Goal: Task Accomplishment & Management: Manage account settings

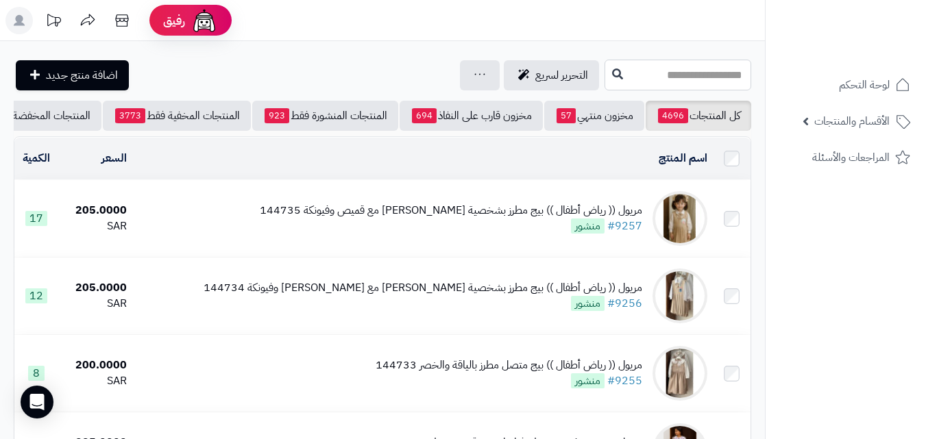
click at [605, 75] on input "text" at bounding box center [678, 75] width 147 height 31
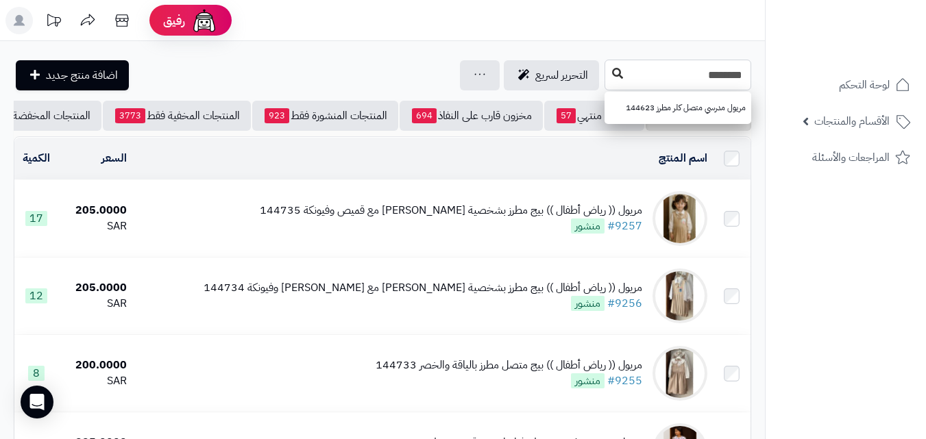
type input "********"
click at [607, 81] on button at bounding box center [617, 74] width 21 height 26
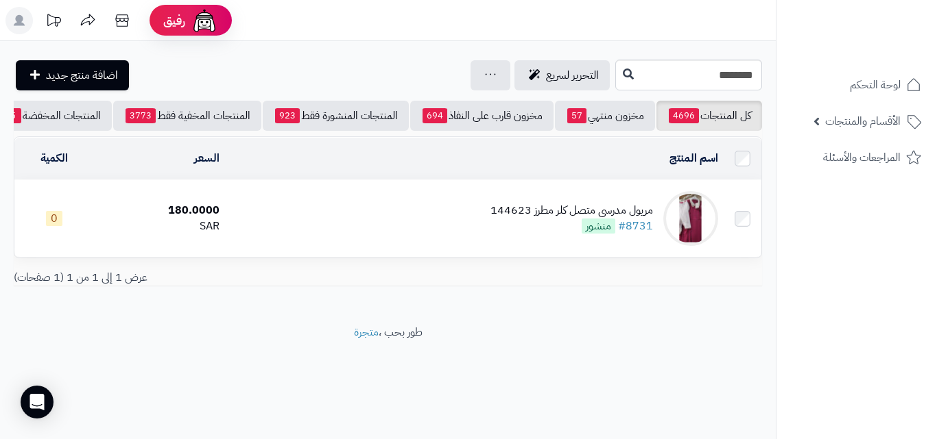
click at [406, 232] on td "مريول مدرسي متصل كلر مطرز 144623 #8731 منشور" at bounding box center [474, 218] width 498 height 77
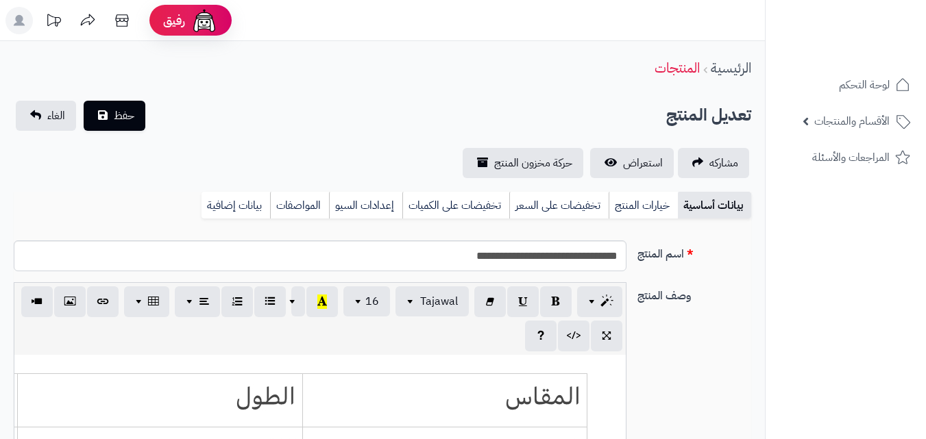
scroll to position [113, 0]
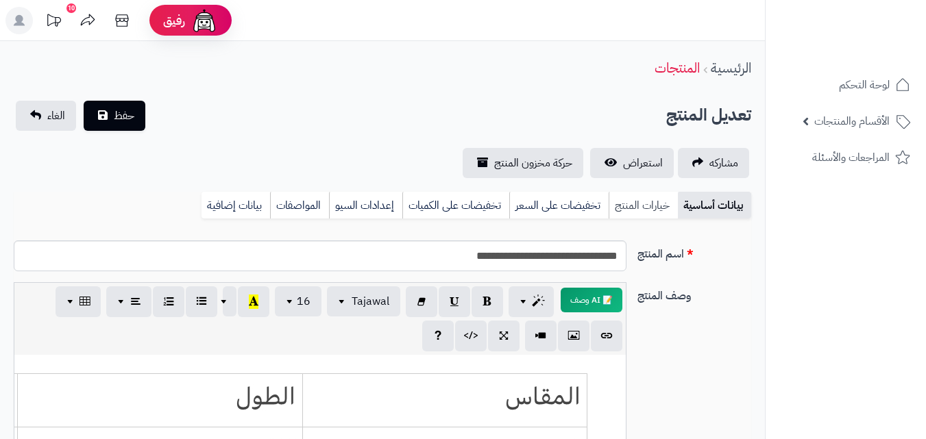
click at [646, 204] on link "خيارات المنتج" at bounding box center [643, 205] width 69 height 27
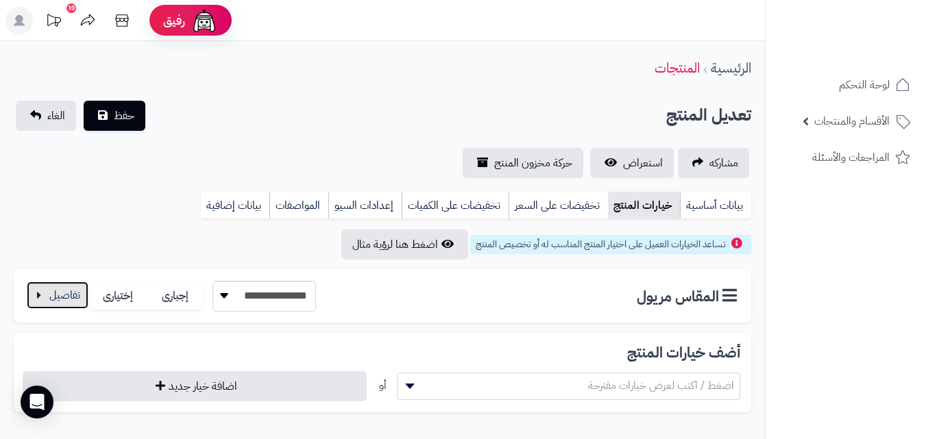
click at [41, 300] on button "button" at bounding box center [58, 295] width 62 height 27
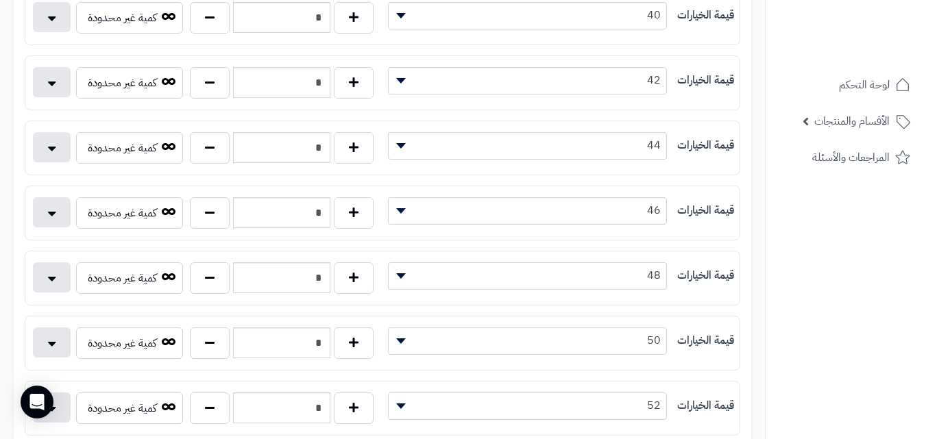
scroll to position [553, 0]
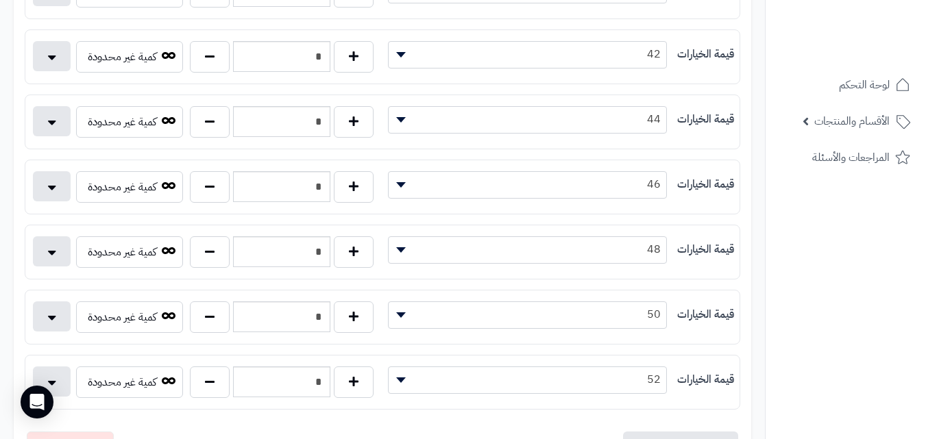
click at [368, 333] on div "* كمية غير محدودة" at bounding box center [203, 320] width 357 height 37
click at [357, 323] on button "button" at bounding box center [354, 317] width 40 height 32
type input "*"
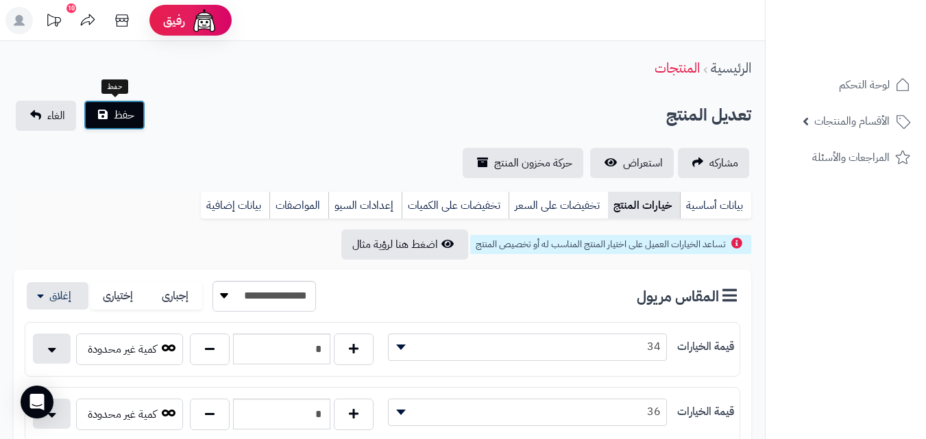
click at [130, 104] on button "حفظ" at bounding box center [115, 115] width 62 height 30
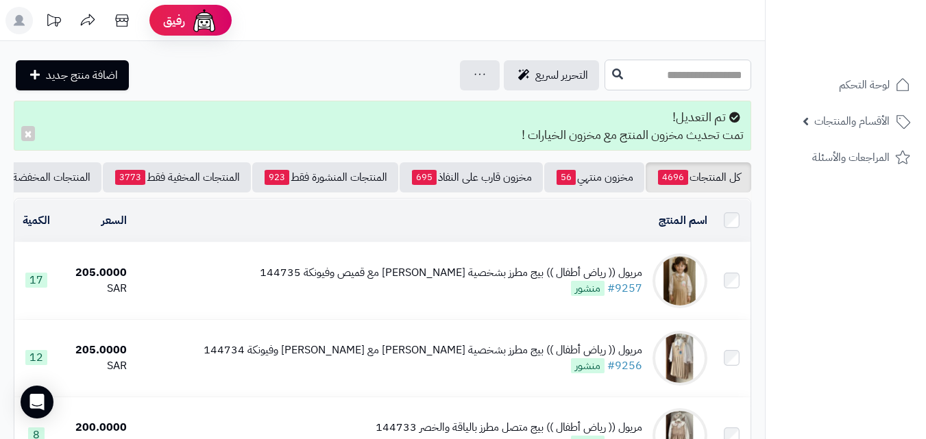
click at [699, 77] on input "text" at bounding box center [678, 75] width 147 height 31
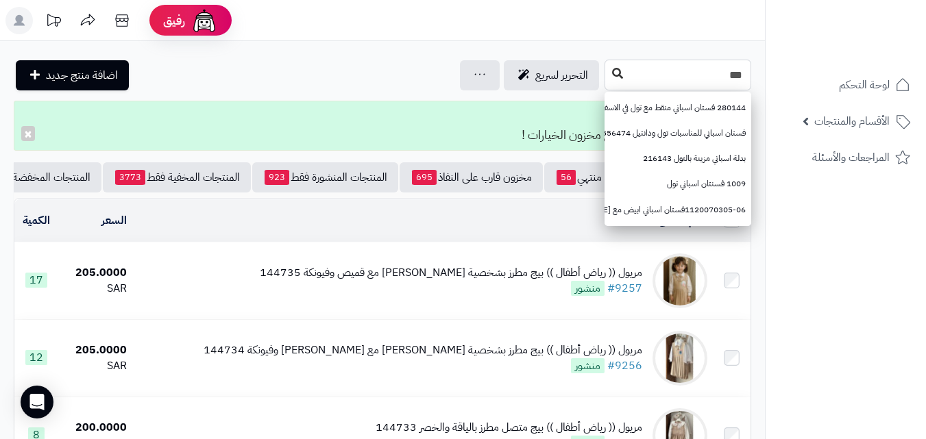
type input "***"
click at [607, 73] on button at bounding box center [617, 74] width 21 height 26
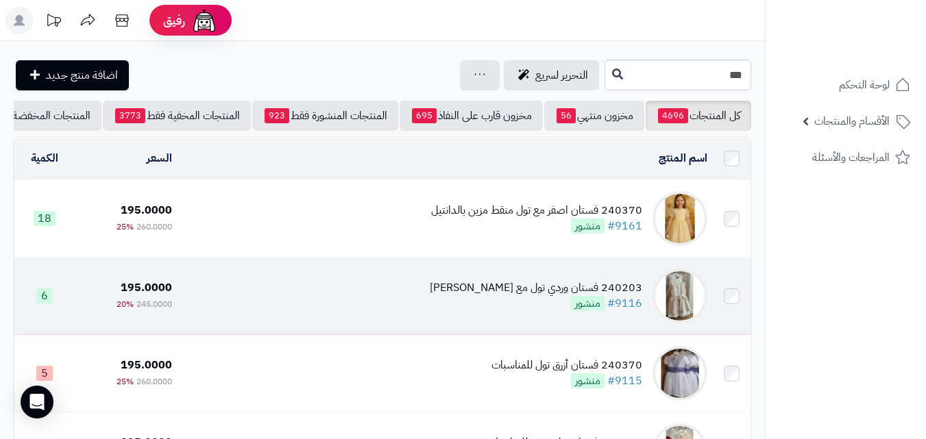
click at [506, 305] on div "240203 فستان وردي تول مع دانتيل #9116 منشور" at bounding box center [536, 296] width 213 height 32
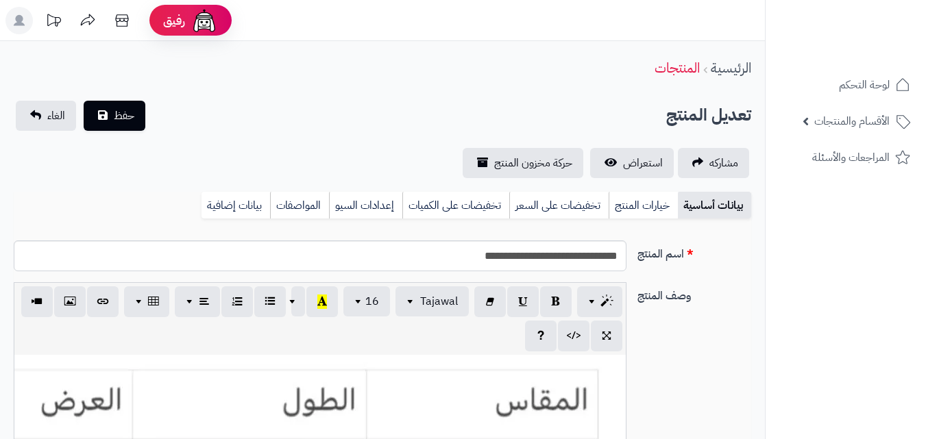
click at [630, 200] on link "خيارات المنتج" at bounding box center [643, 205] width 69 height 27
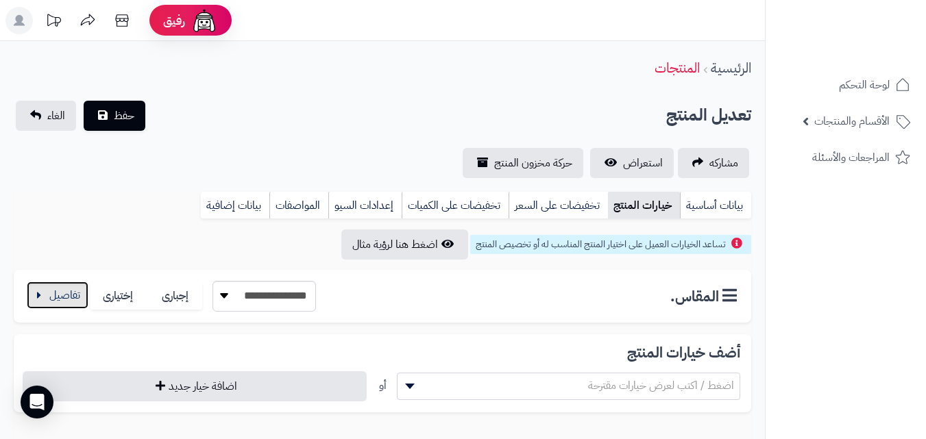
click at [82, 300] on button "button" at bounding box center [58, 295] width 62 height 27
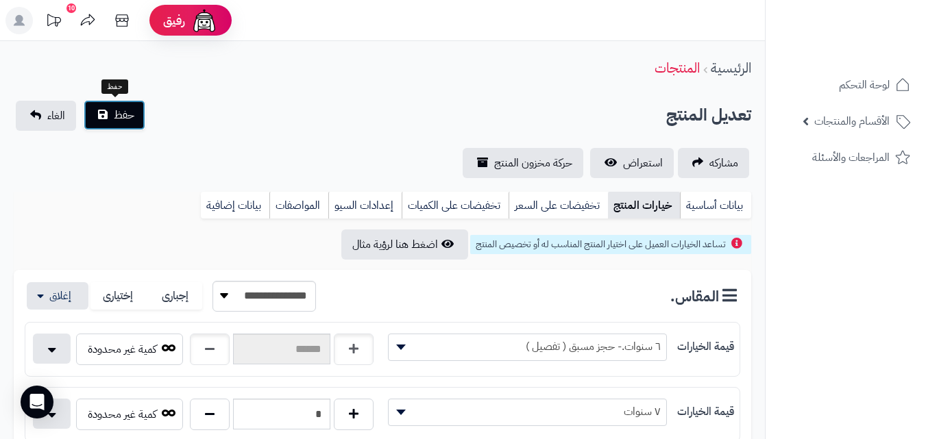
click at [130, 112] on span "حفظ" at bounding box center [124, 115] width 21 height 16
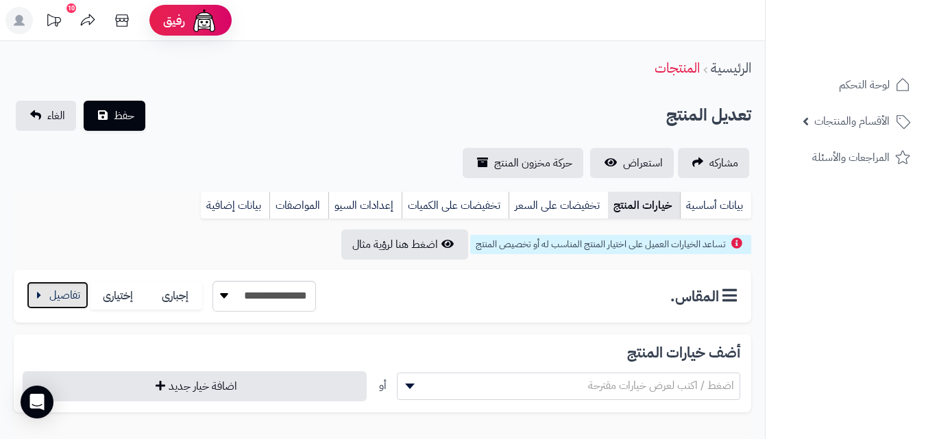
click at [58, 292] on button "button" at bounding box center [58, 295] width 62 height 27
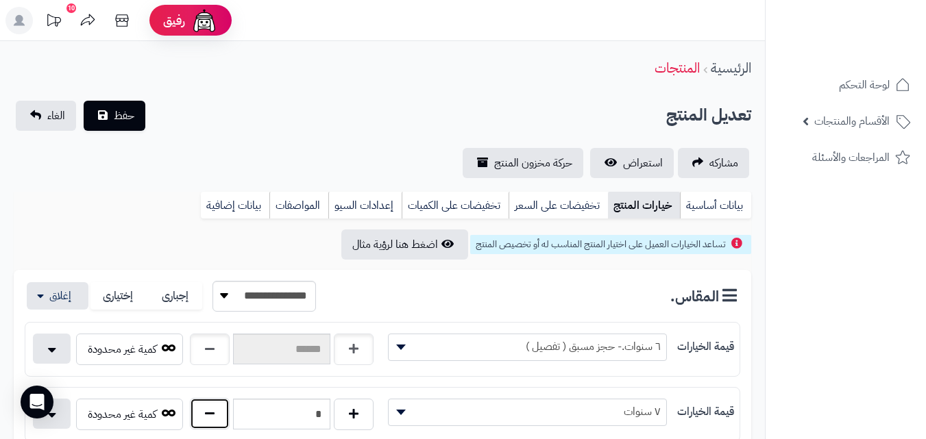
click at [204, 413] on button "button" at bounding box center [210, 414] width 40 height 32
type input "*"
click at [97, 109] on button "حفظ" at bounding box center [115, 115] width 62 height 30
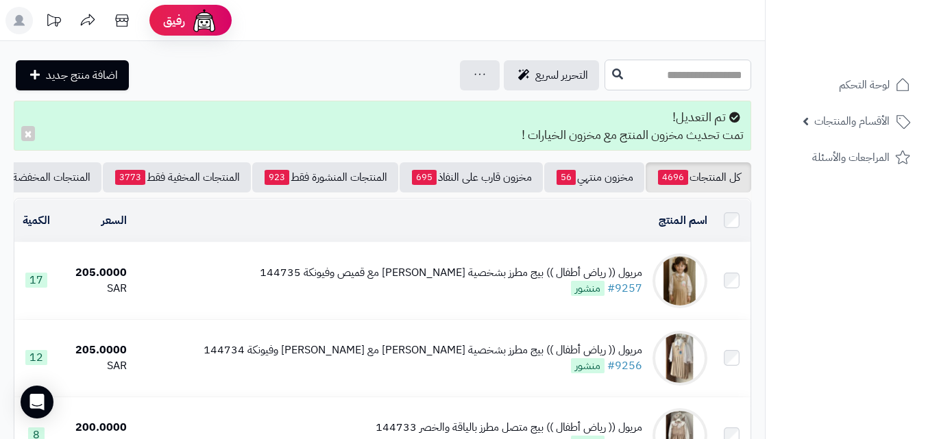
click at [697, 85] on input "text" at bounding box center [678, 75] width 147 height 31
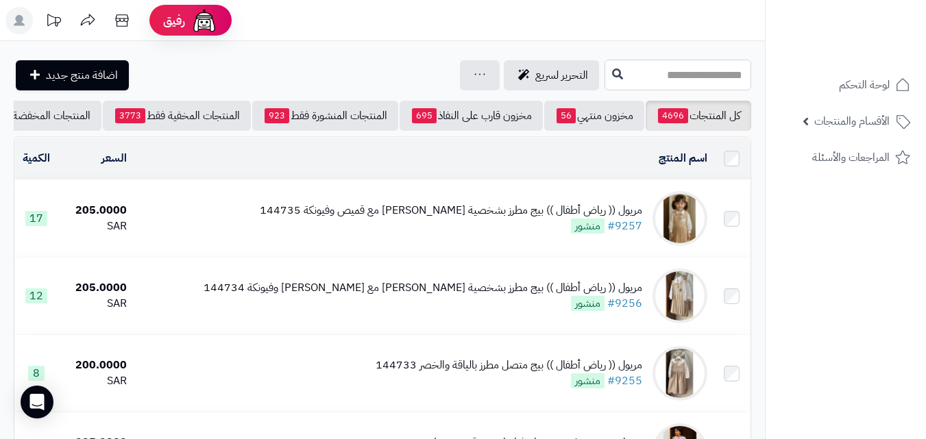
click at [641, 69] on input "text" at bounding box center [678, 75] width 147 height 31
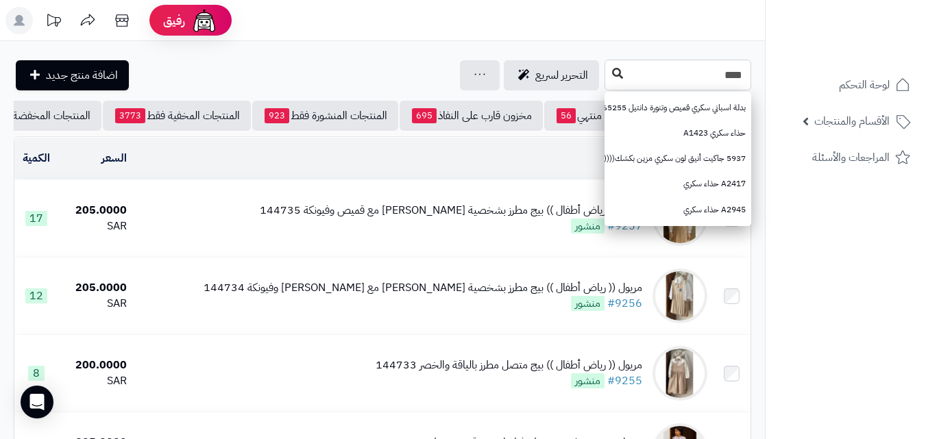
type input "****"
click at [612, 69] on icon at bounding box center [617, 73] width 11 height 11
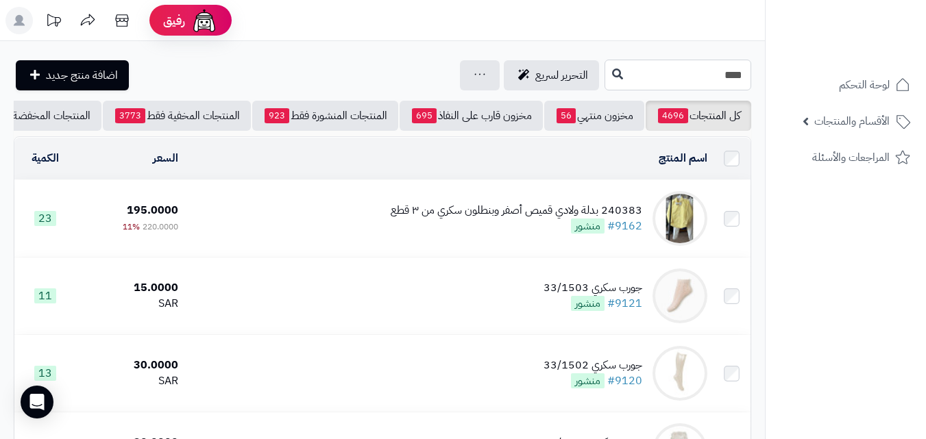
drag, startPoint x: 710, startPoint y: 87, endPoint x: 833, endPoint y: 23, distance: 138.3
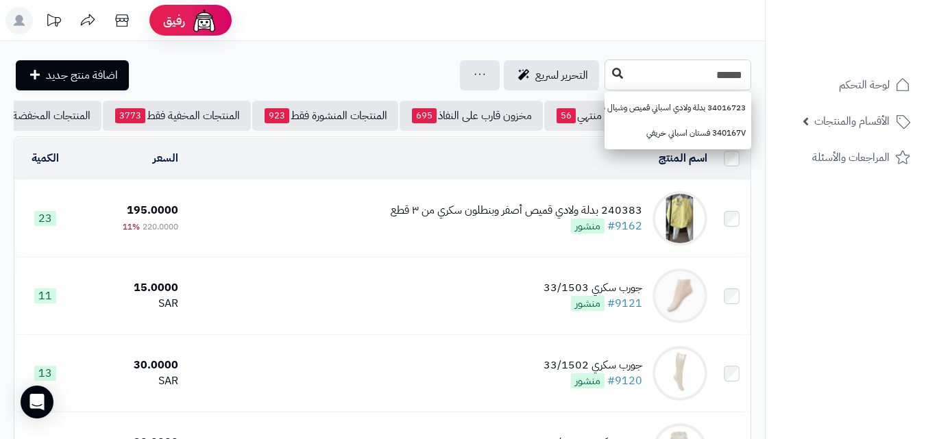
type input "******"
click at [607, 66] on button at bounding box center [617, 74] width 21 height 26
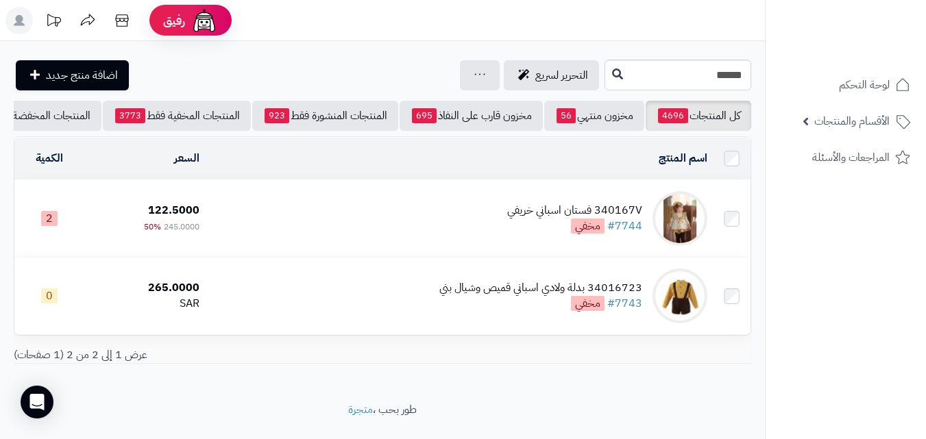
click at [490, 230] on td "340167V فستان اسباني خريفي #7744 مخفي" at bounding box center [459, 218] width 508 height 77
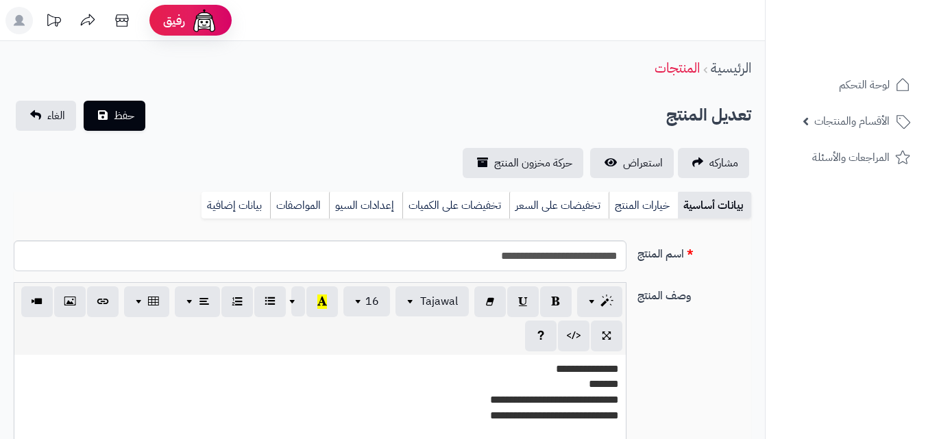
scroll to position [199, 0]
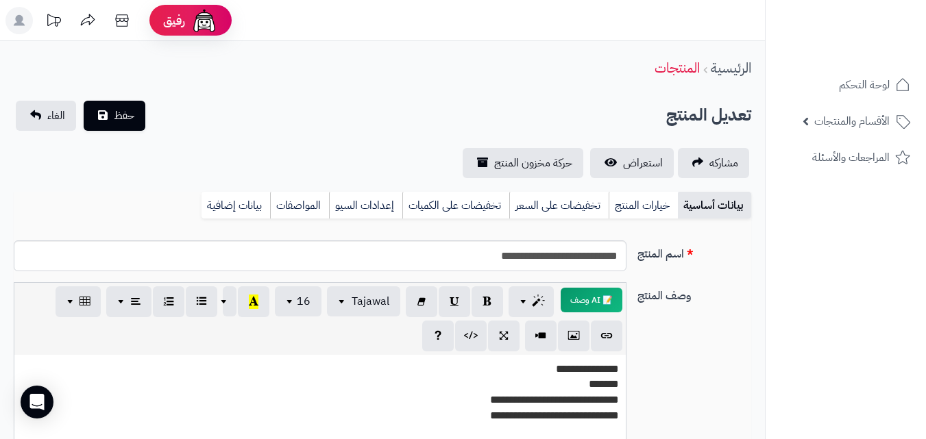
click at [646, 219] on div "بيانات أساسية خيارات المنتج تخفيضات على السعر تخفيضات على الكميات إعدادات السيو…" at bounding box center [383, 211] width 738 height 38
click at [625, 200] on link "خيارات المنتج" at bounding box center [643, 205] width 69 height 27
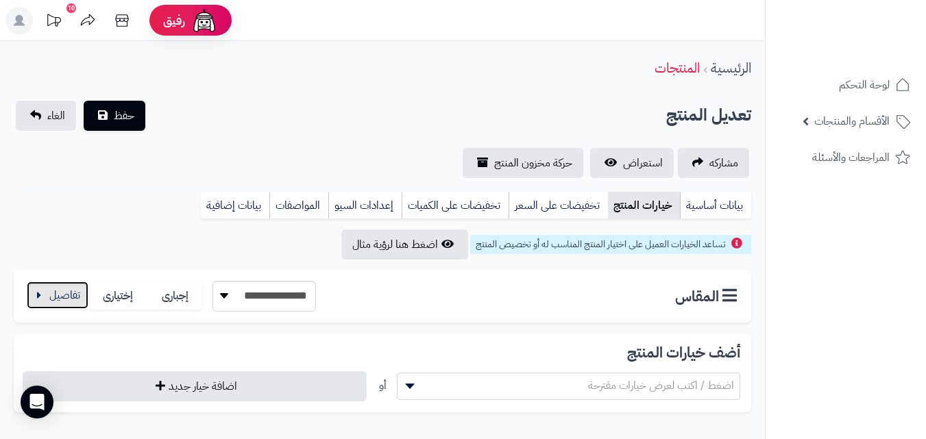
click at [62, 286] on button "button" at bounding box center [58, 295] width 62 height 27
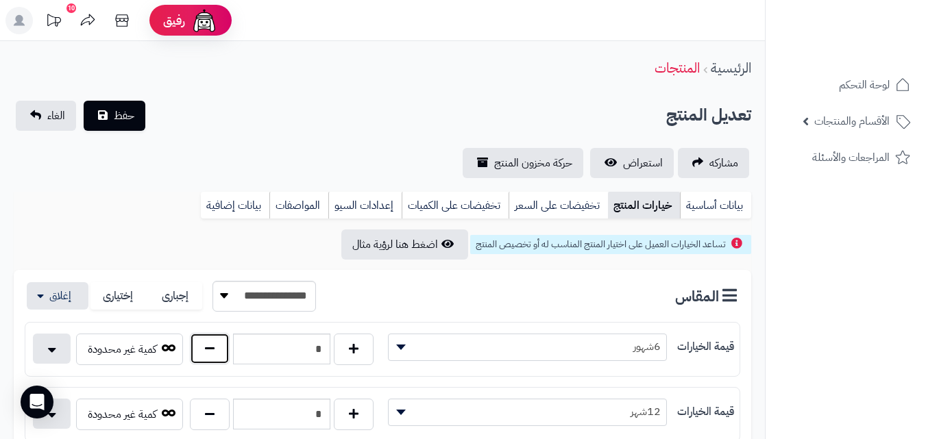
click at [204, 348] on button "button" at bounding box center [210, 349] width 40 height 32
type input "*"
click at [101, 104] on button "حفظ" at bounding box center [115, 115] width 62 height 30
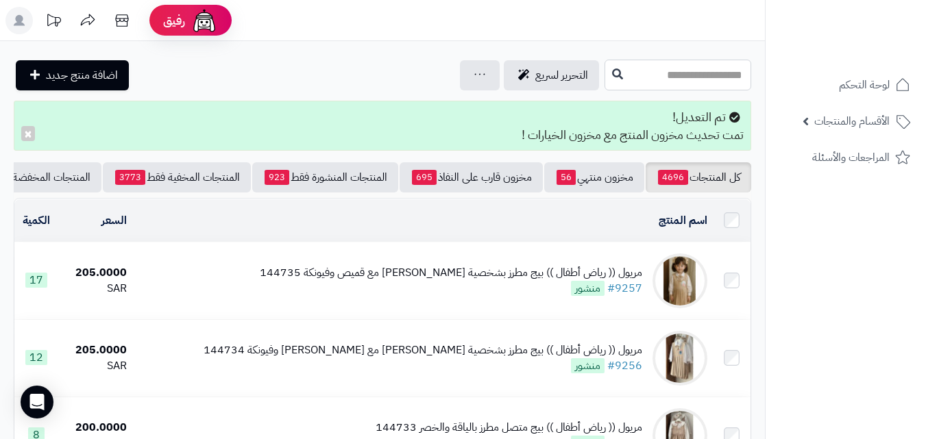
click at [666, 81] on input "text" at bounding box center [678, 75] width 147 height 31
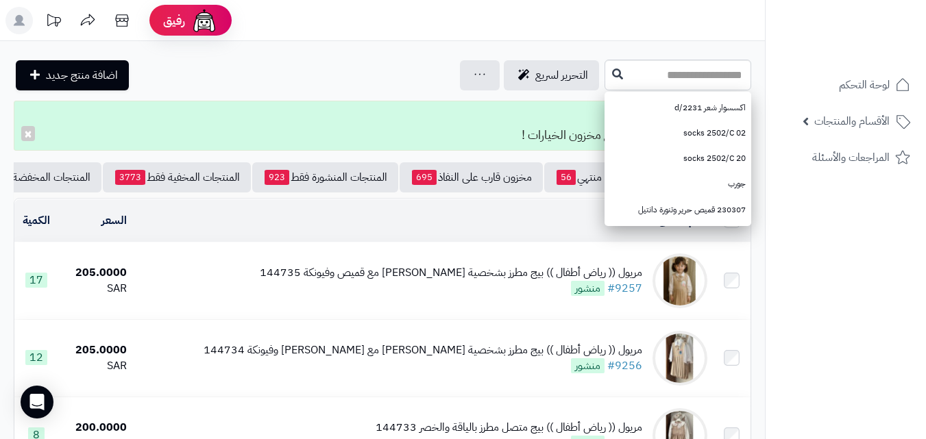
click at [410, 136] on div "تم التعديل! تمت تحديث مخزون المنتج مع مخزون الخيارات ! ×" at bounding box center [383, 126] width 738 height 50
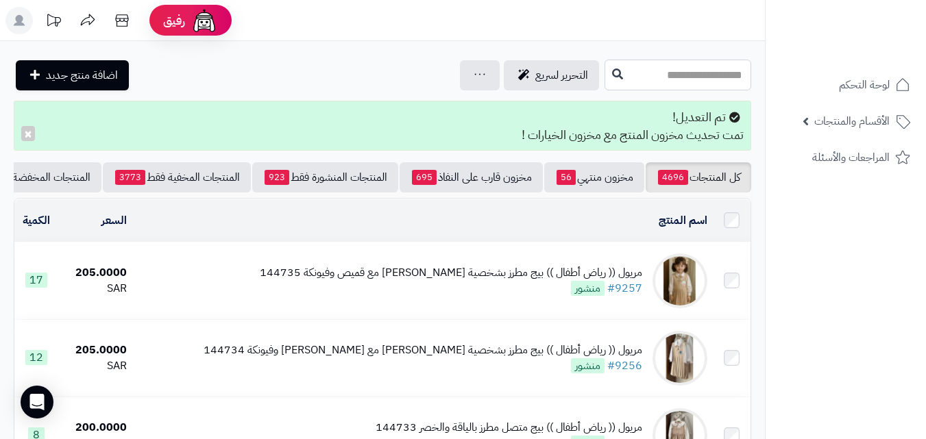
drag, startPoint x: 684, startPoint y: 70, endPoint x: 719, endPoint y: 74, distance: 35.2
click at [684, 70] on input "text" at bounding box center [678, 75] width 147 height 31
type input "*****"
click at [607, 73] on button at bounding box center [617, 74] width 21 height 26
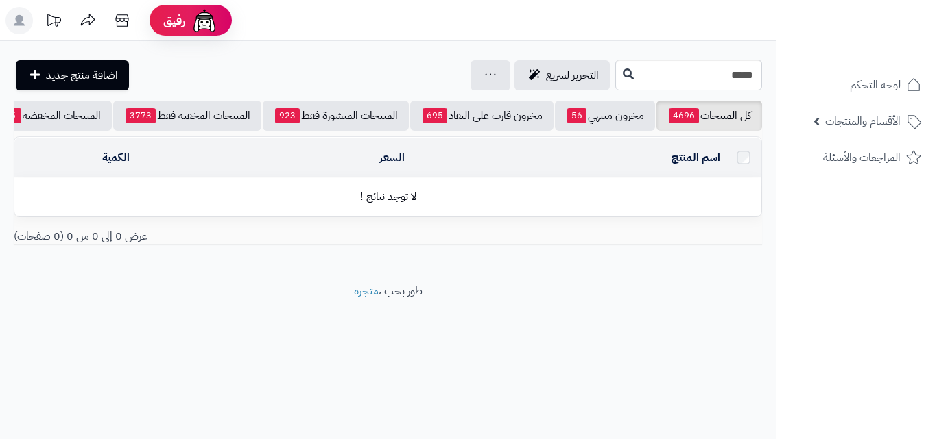
click at [797, 67] on div "رفيق ! الطلبات معالجة مكتمل إرجاع المنتجات العملاء المتواجدون الان 20375 عملاء …" at bounding box center [468, 219] width 937 height 439
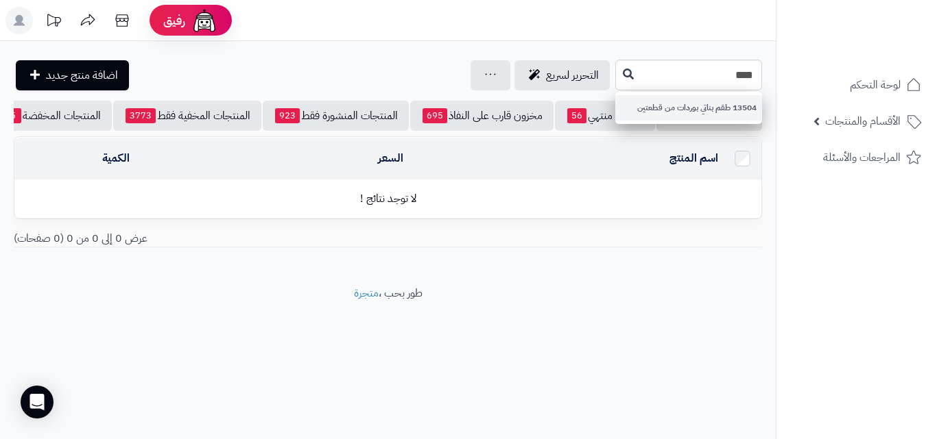
type input "****"
click at [742, 113] on link "13504 طقم بناتي بوردات من قطعتين" at bounding box center [688, 107] width 147 height 25
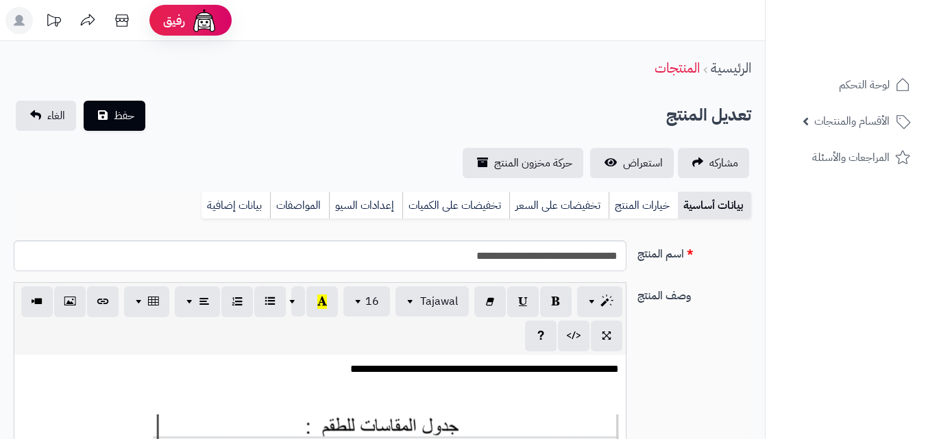
select select
click at [631, 149] on link "استعراض" at bounding box center [632, 163] width 84 height 30
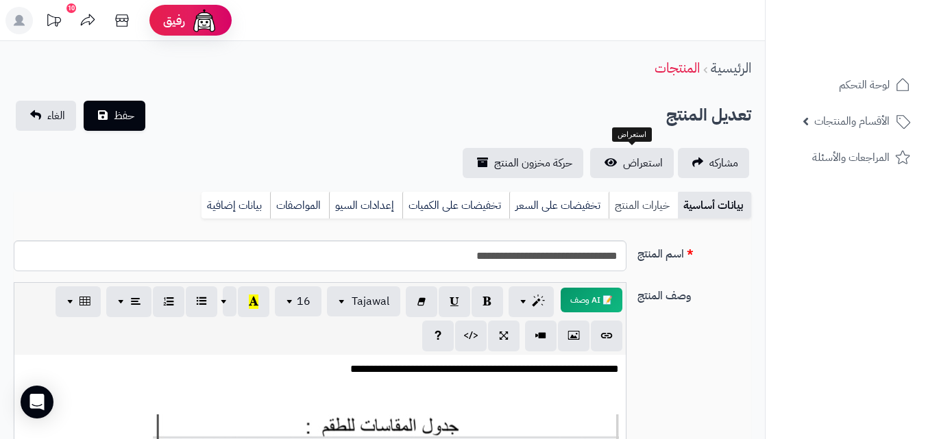
click at [664, 210] on link "خيارات المنتج" at bounding box center [643, 205] width 69 height 27
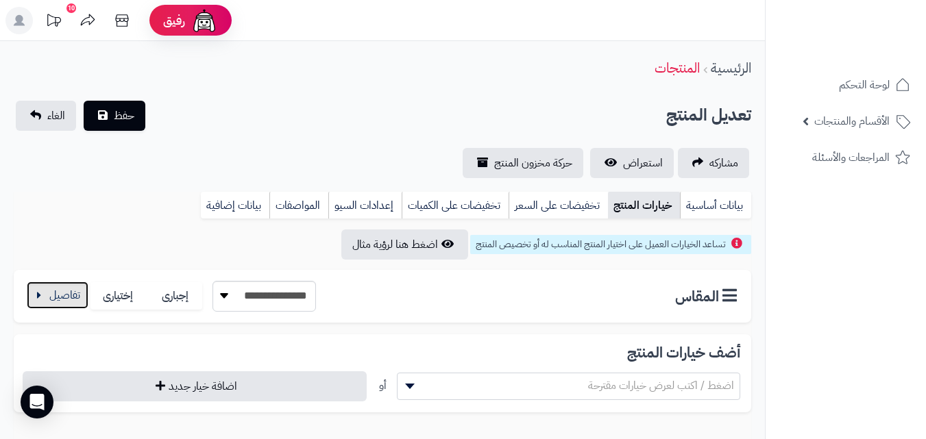
click at [52, 306] on button "button" at bounding box center [58, 295] width 62 height 27
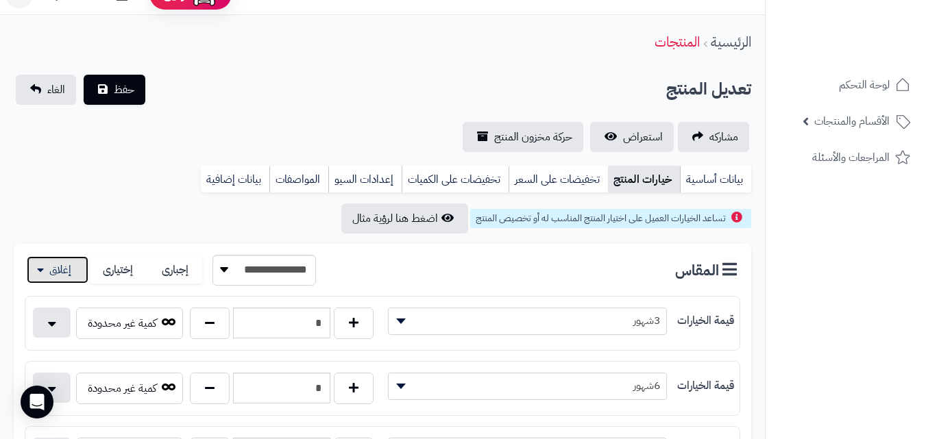
scroll to position [17, 0]
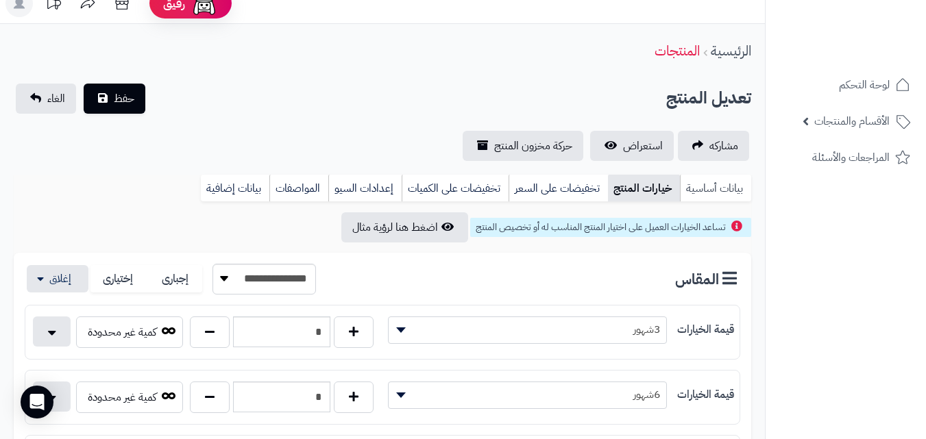
click at [708, 196] on link "بيانات أساسية" at bounding box center [715, 188] width 71 height 27
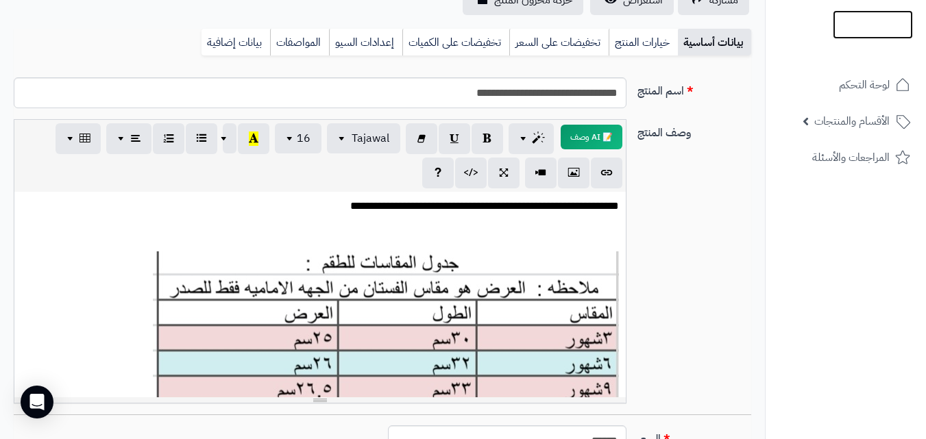
scroll to position [0, 0]
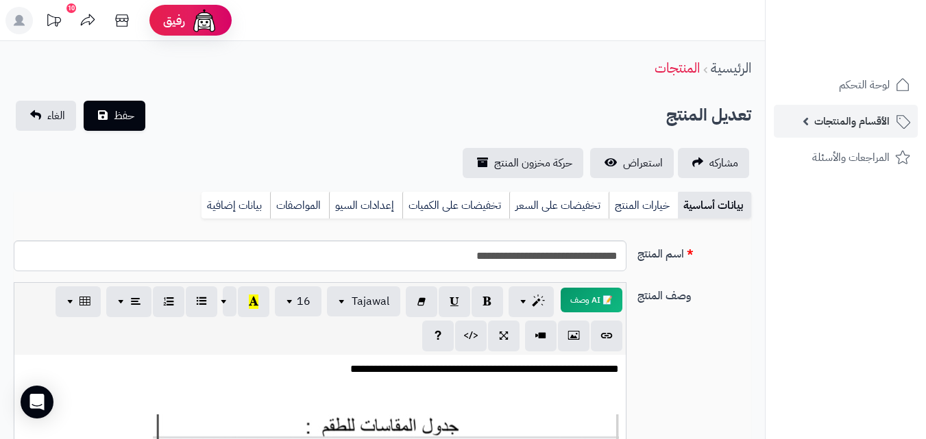
click at [853, 116] on span "الأقسام والمنتجات" at bounding box center [852, 121] width 75 height 19
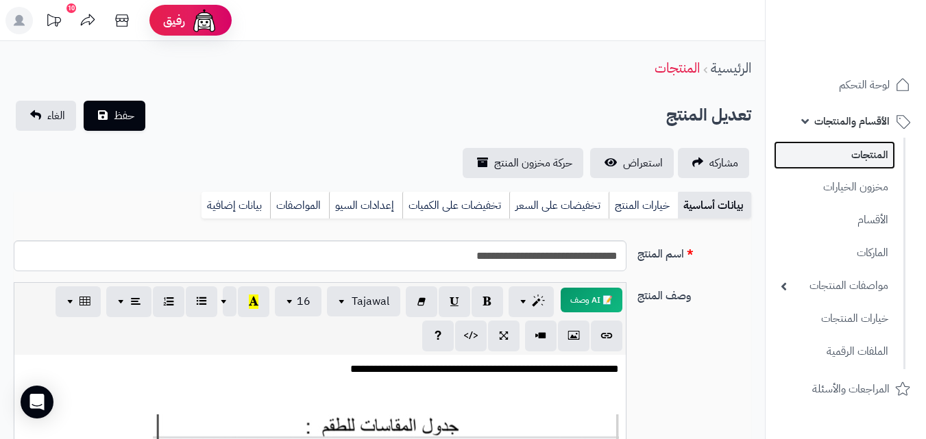
click at [842, 162] on link "المنتجات" at bounding box center [834, 155] width 121 height 28
